Goal: Find specific page/section: Find specific page/section

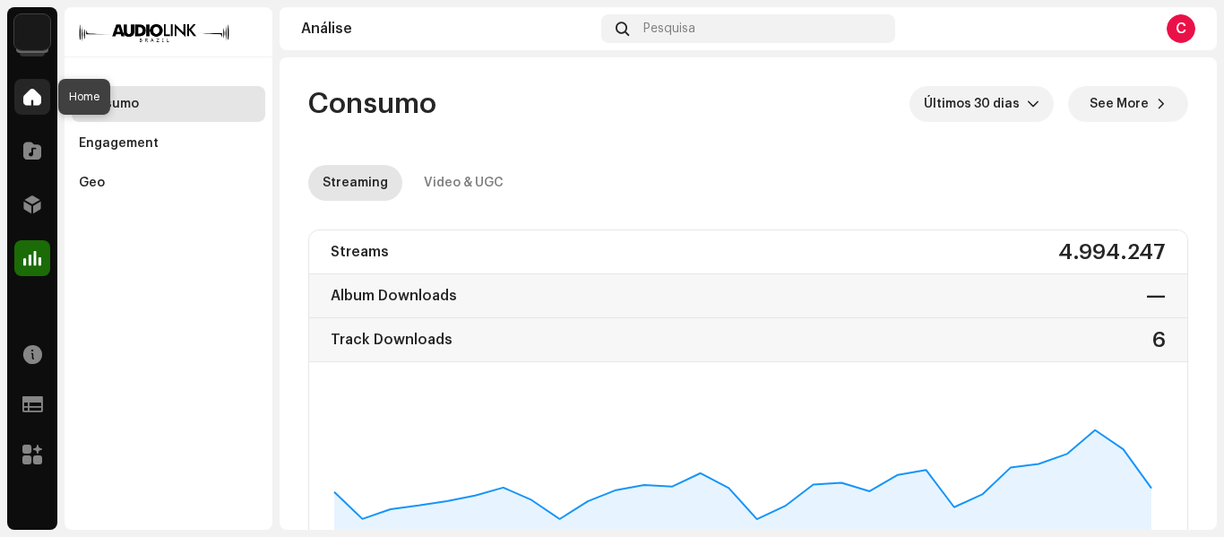
click at [47, 101] on div at bounding box center [32, 97] width 36 height 36
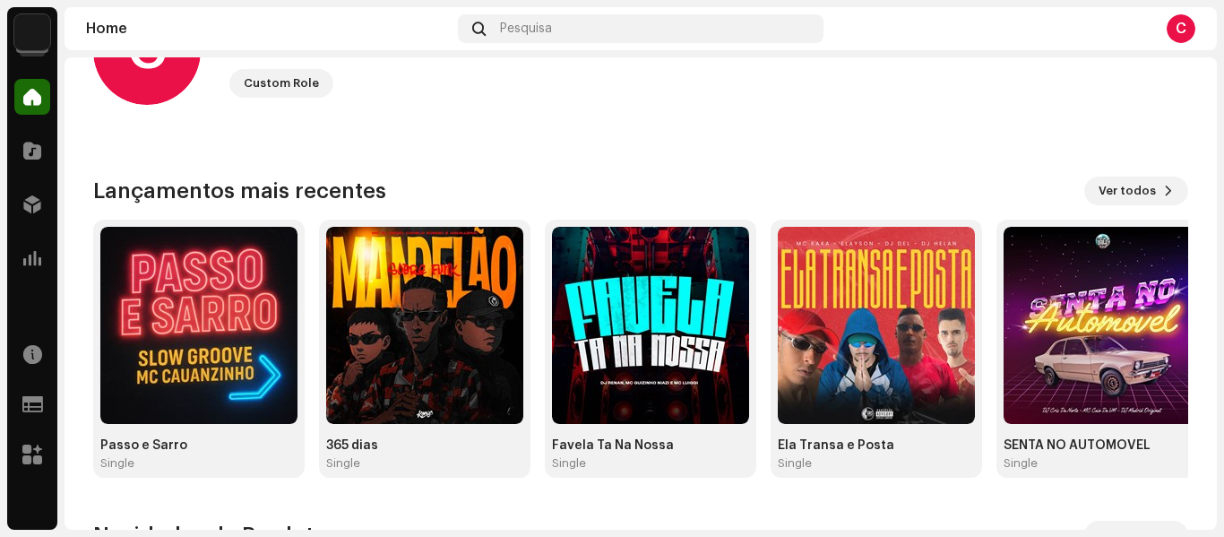
scroll to position [95, 0]
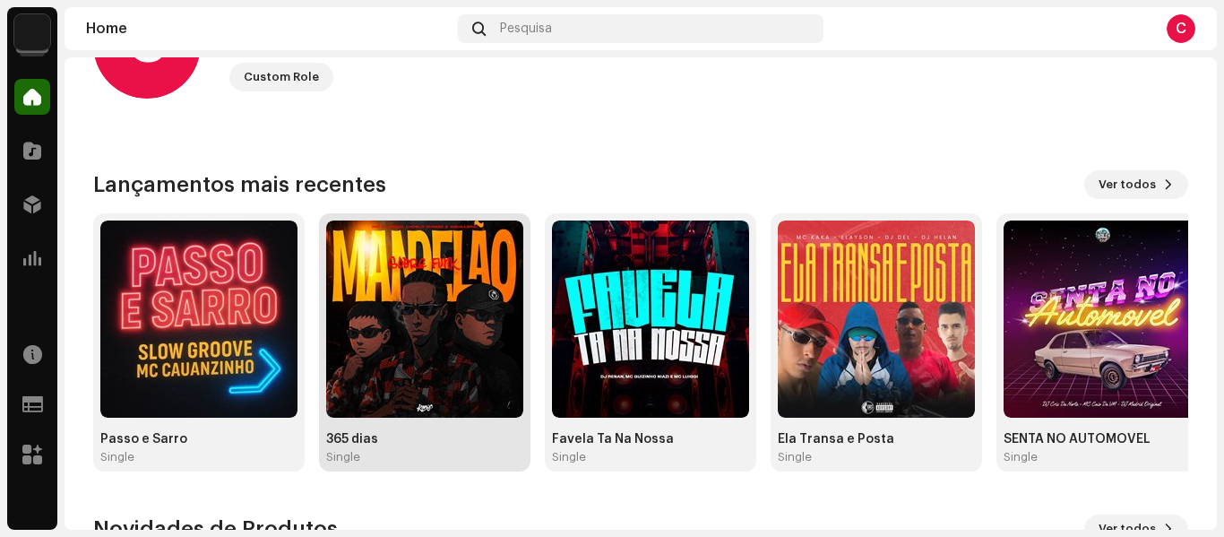
click at [474, 319] on img at bounding box center [424, 318] width 197 height 197
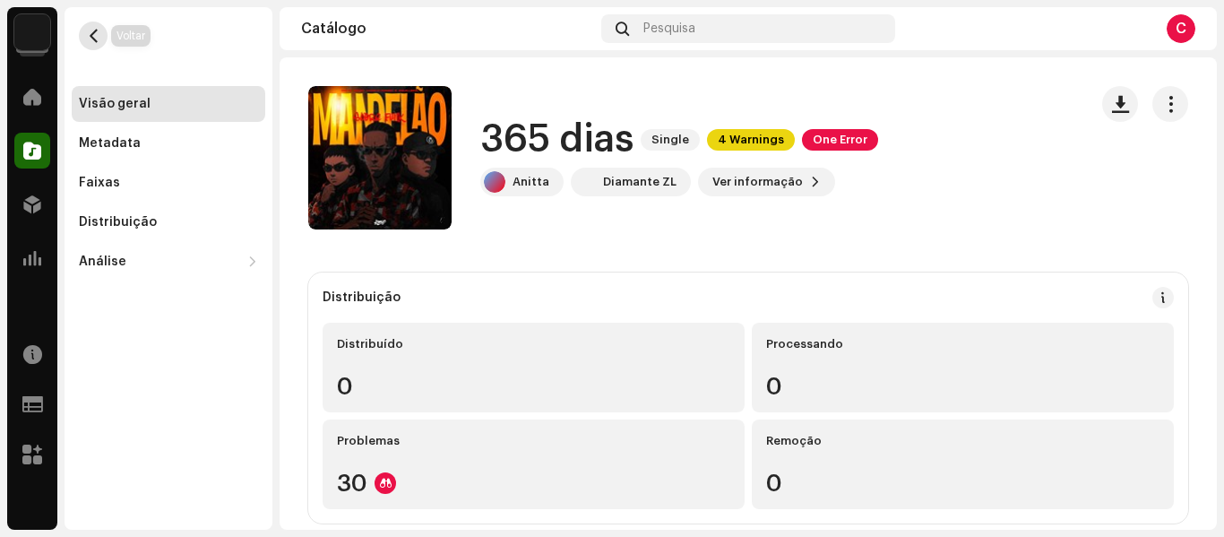
click at [94, 30] on span "button" at bounding box center [93, 36] width 13 height 14
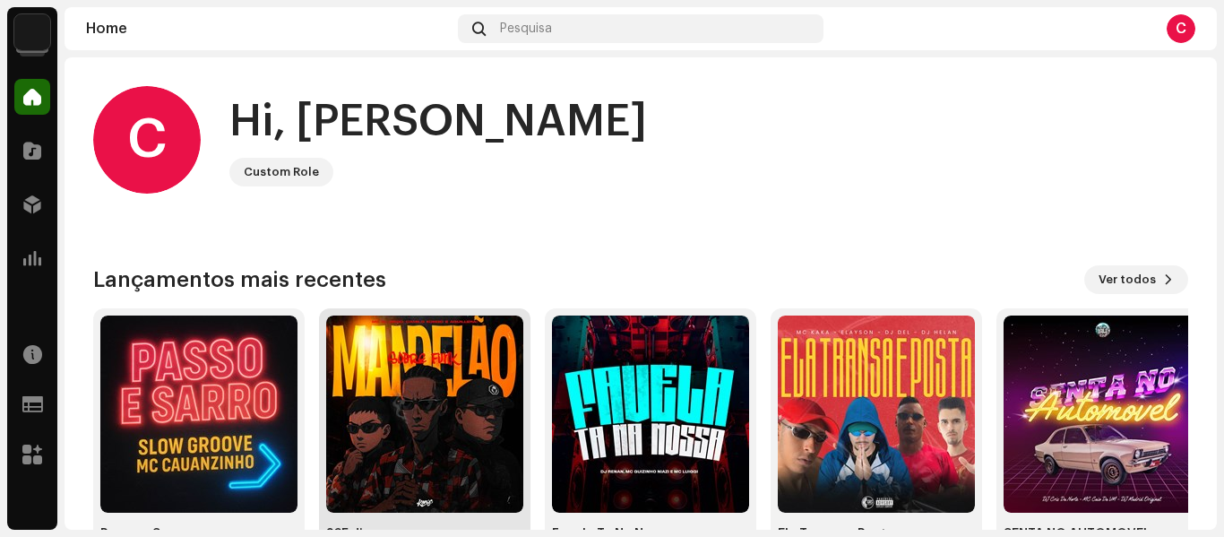
click at [410, 493] on img at bounding box center [424, 413] width 197 height 197
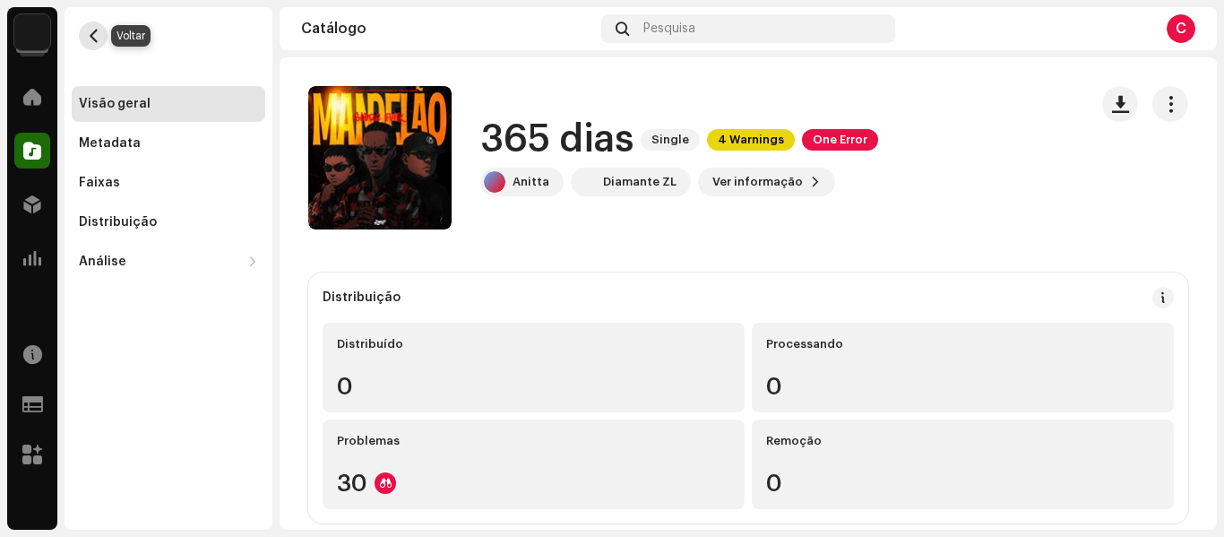
click at [93, 32] on span "button" at bounding box center [93, 36] width 13 height 14
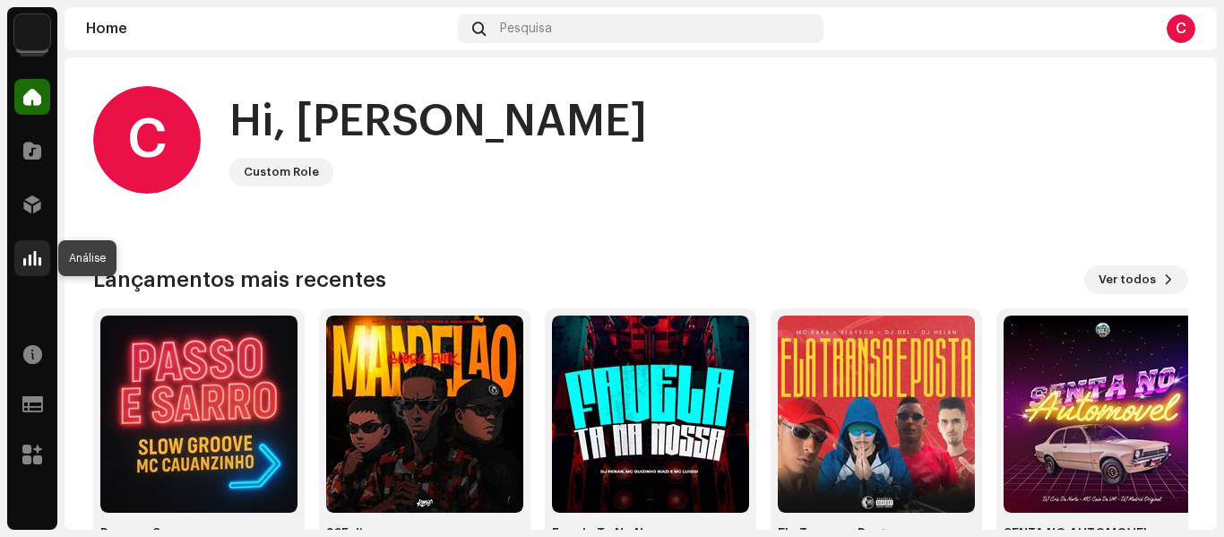
click at [33, 254] on span at bounding box center [32, 258] width 18 height 14
